Goal: Information Seeking & Learning: Learn about a topic

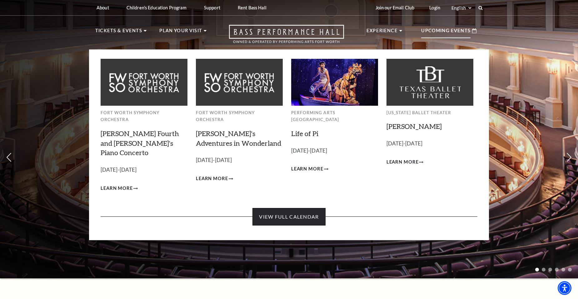
click at [293, 208] on link "View Full Calendar" at bounding box center [289, 217] width 73 height 18
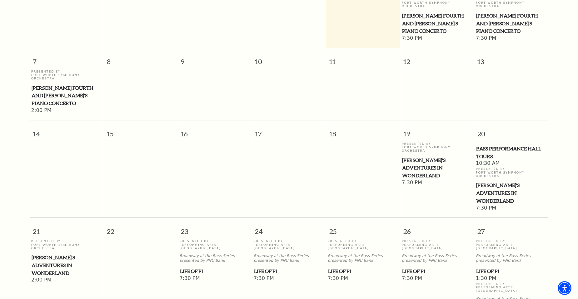
scroll to position [212, 0]
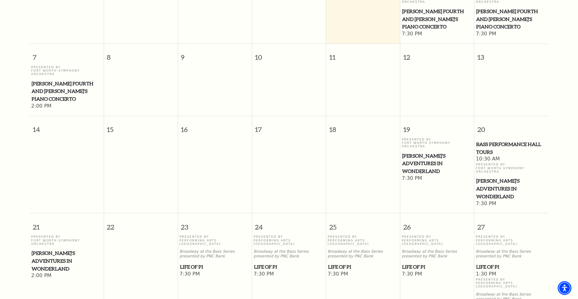
click at [443, 152] on span "[PERSON_NAME]'s Adventures in Wonderland" at bounding box center [437, 163] width 70 height 23
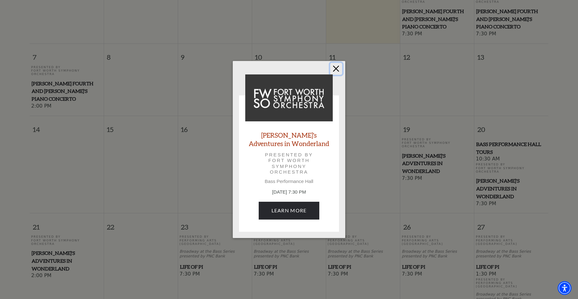
click at [336, 69] on button "Close" at bounding box center [336, 69] width 12 height 12
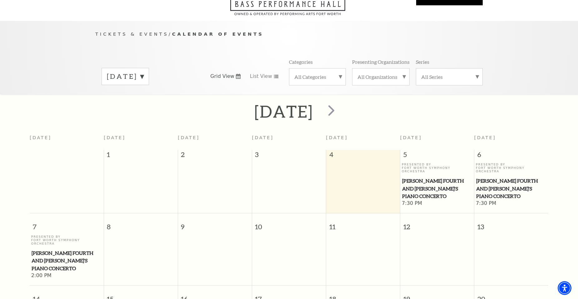
scroll to position [24, 0]
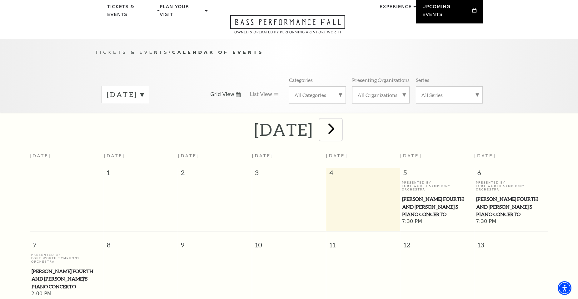
click at [340, 123] on span "next" at bounding box center [332, 128] width 18 height 18
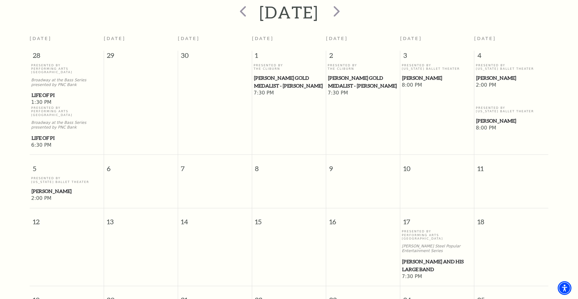
scroll to position [180, 0]
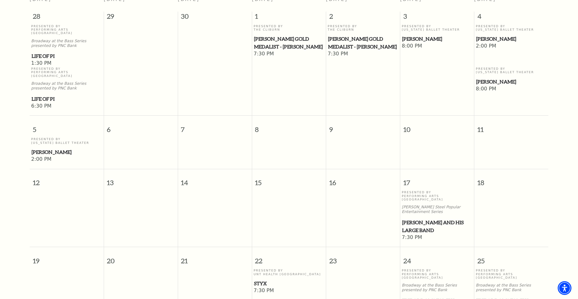
click at [264, 279] on span "Styx" at bounding box center [289, 283] width 70 height 8
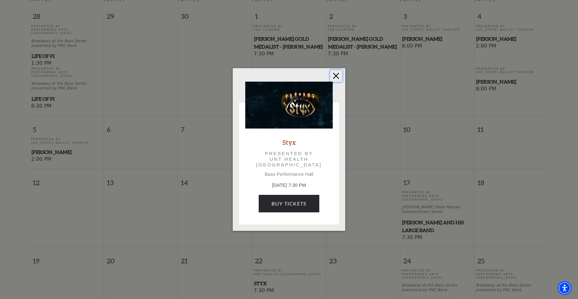
click at [335, 77] on button "Close" at bounding box center [336, 76] width 12 height 12
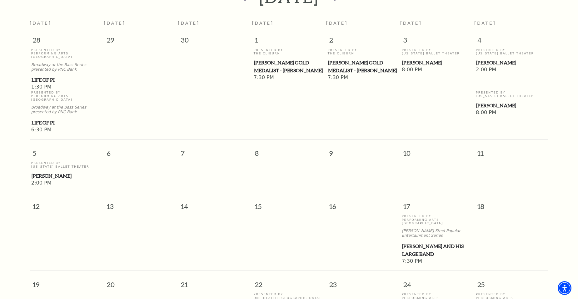
scroll to position [118, 0]
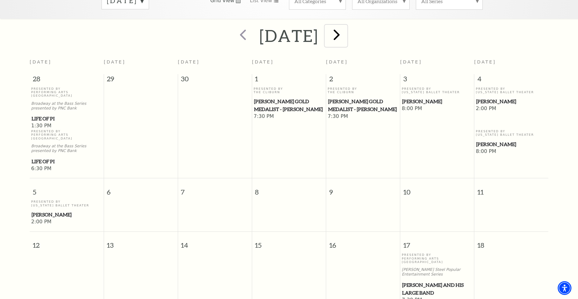
click at [346, 29] on span "next" at bounding box center [337, 35] width 18 height 18
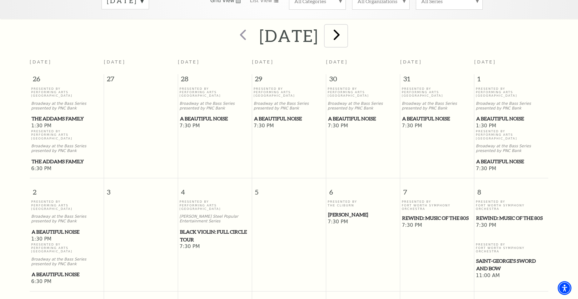
click at [346, 28] on span "next" at bounding box center [337, 35] width 18 height 18
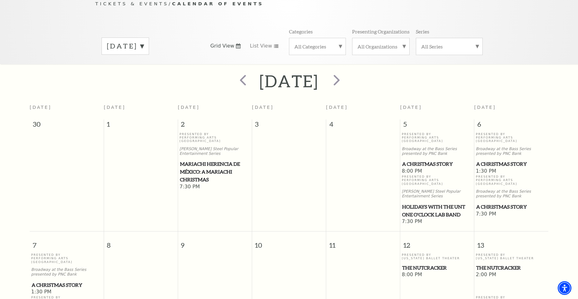
scroll to position [55, 0]
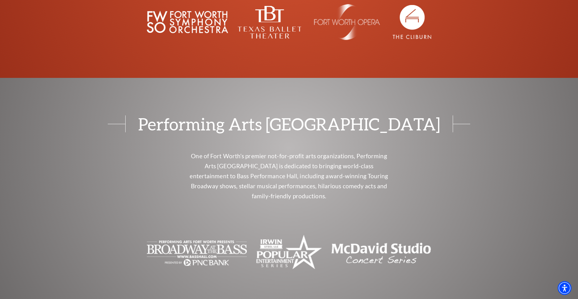
scroll to position [2510, 0]
